Goal: Task Accomplishment & Management: Complete application form

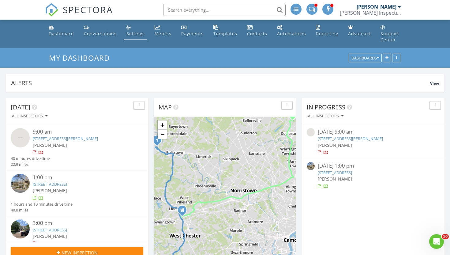
click at [127, 31] on div "Settings" at bounding box center [136, 34] width 18 height 6
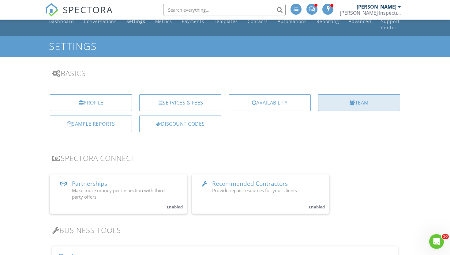
click at [338, 97] on div "Team" at bounding box center [359, 102] width 82 height 17
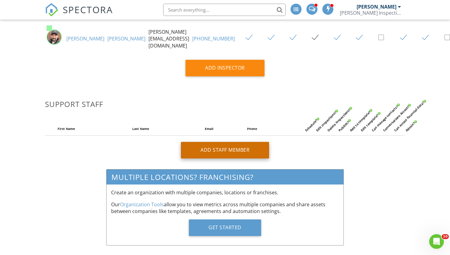
scroll to position [192, 0]
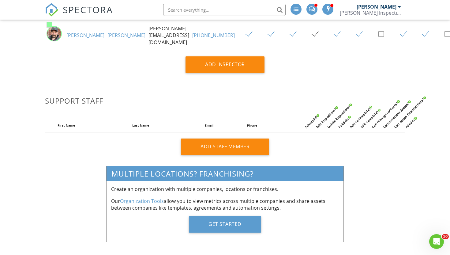
click at [238, 140] on div "Add Staff Member" at bounding box center [225, 147] width 88 height 17
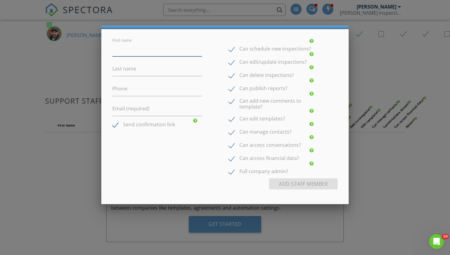
scroll to position [22, 0]
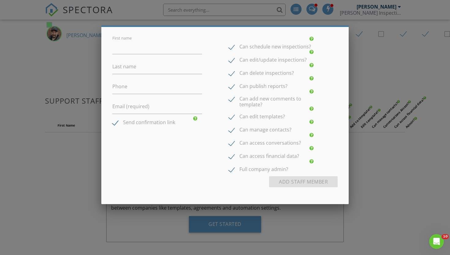
click at [233, 99] on label "Can add new comments to template?" at bounding box center [274, 100] width 90 height 8
checkbox input "false"
click at [230, 116] on label "Can edit templates?" at bounding box center [257, 118] width 56 height 8
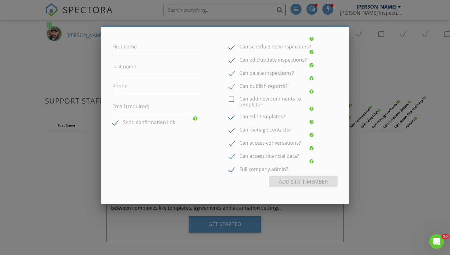
checkbox input "false"
click at [140, 48] on input "First name" at bounding box center [157, 46] width 90 height 15
type input "Joanne"
type input "Schweikert"
click at [133, 89] on input "Phone" at bounding box center [157, 86] width 90 height 15
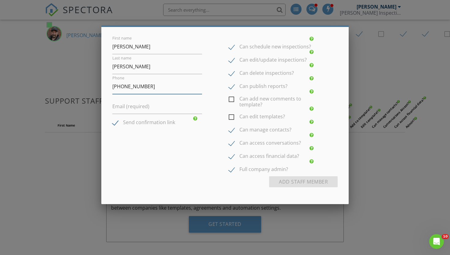
type input "484-943-7029"
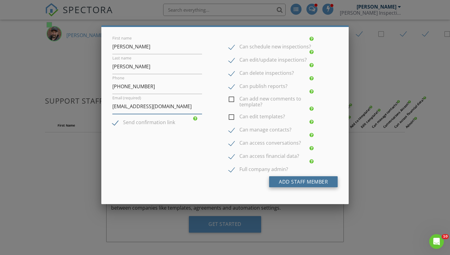
type input "office@homerinspect.com"
click at [310, 181] on button "Add Staff Member" at bounding box center [303, 181] width 69 height 11
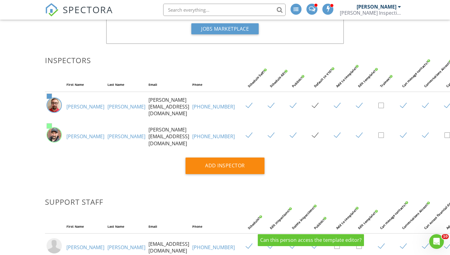
scroll to position [90, 0]
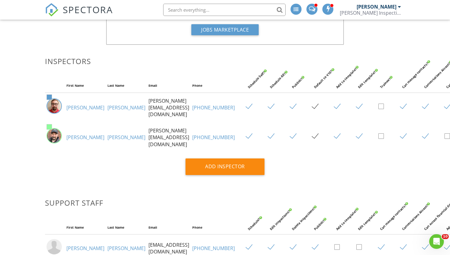
click at [53, 12] on img at bounding box center [51, 9] width 13 height 13
